Goal: Transaction & Acquisition: Purchase product/service

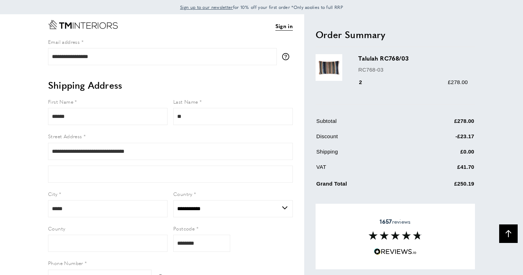
select select "**"
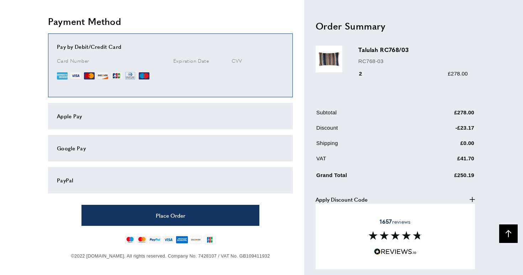
click at [117, 67] on div "Card Number" at bounding box center [112, 69] width 111 height 24
click at [73, 70] on img at bounding box center [75, 75] width 11 height 11
click at [58, 73] on img at bounding box center [62, 75] width 11 height 11
click at [66, 55] on div "Pay by Debit/Credit Card Card Number" at bounding box center [170, 64] width 245 height 63
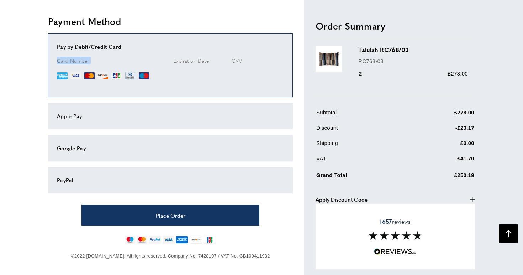
click at [66, 55] on div "Pay by Debit/Credit Card Card Number" at bounding box center [170, 64] width 245 height 63
click at [227, 59] on form "Card Number Expiration Date CVV" at bounding box center [170, 72] width 227 height 31
click at [101, 57] on label "Card Number" at bounding box center [112, 61] width 111 height 8
click at [80, 58] on span "Card Number" at bounding box center [73, 60] width 32 height 7
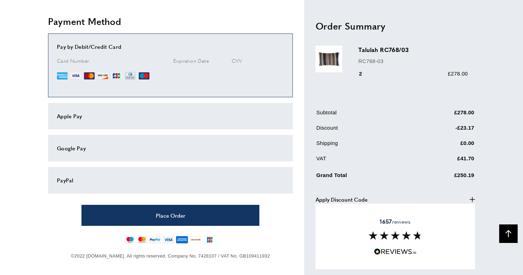
click at [188, 59] on span "Expiration Date" at bounding box center [191, 60] width 36 height 7
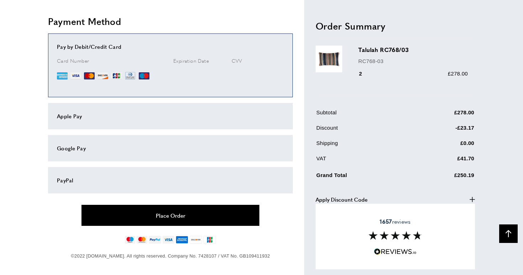
click at [175, 221] on button "Place Order" at bounding box center [170, 215] width 178 height 21
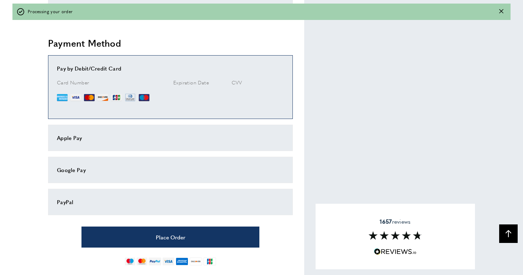
click at [68, 80] on span "Card Number" at bounding box center [73, 82] width 32 height 7
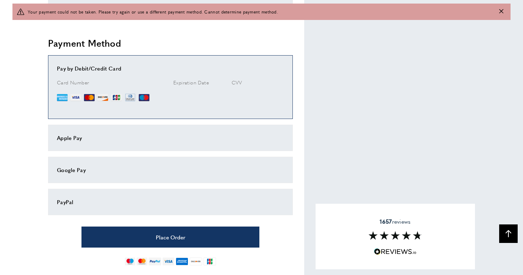
click at [267, 133] on div "Apple Pay" at bounding box center [170, 137] width 227 height 9
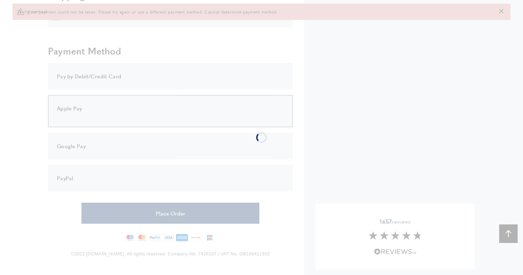
scroll to position [350, 0]
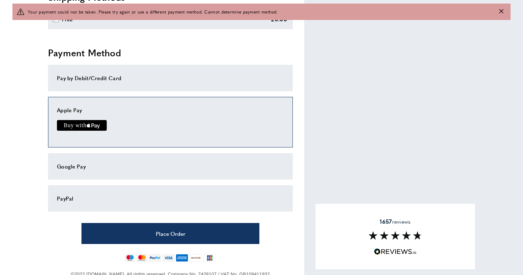
click at [501, 15] on button "Close message" at bounding box center [501, 11] width 4 height 7
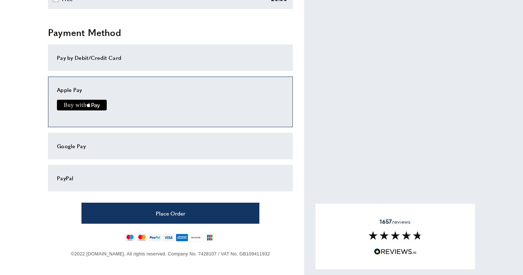
scroll to position [347, 0]
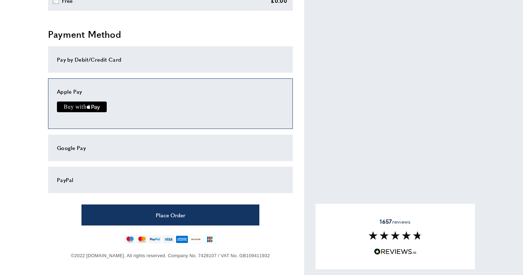
click at [84, 141] on div "Google Pay" at bounding box center [170, 147] width 245 height 26
click at [85, 149] on div "Google Pay" at bounding box center [170, 147] width 227 height 9
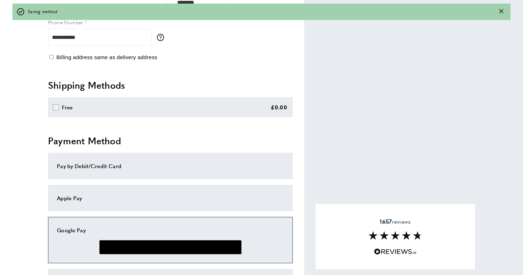
scroll to position [233, 0]
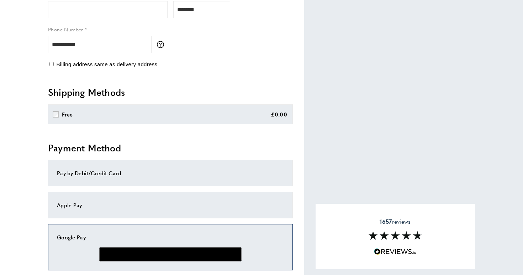
click at [82, 174] on div "Pay by Debit/Credit Card" at bounding box center [170, 173] width 227 height 9
